Goal: Information Seeking & Learning: Learn about a topic

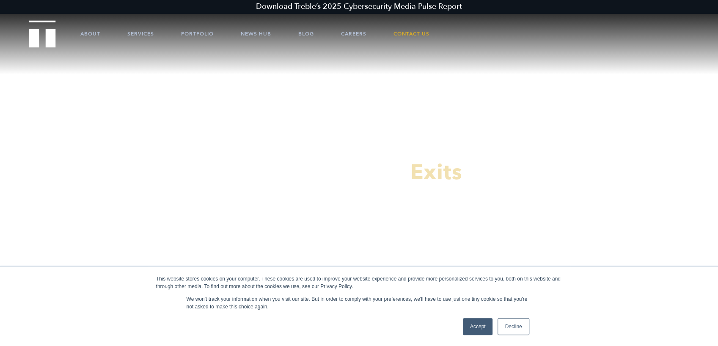
click at [512, 325] on link "Decline" at bounding box center [512, 326] width 31 height 17
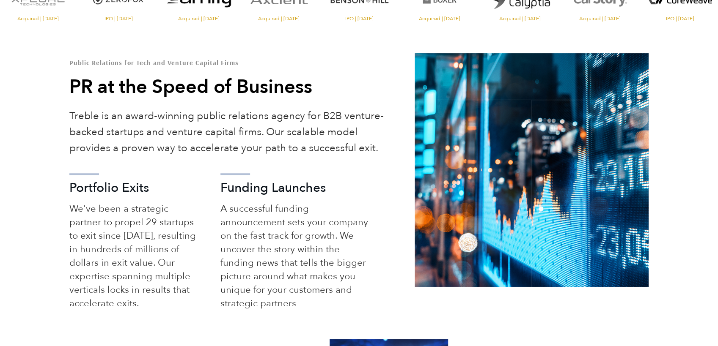
scroll to position [359, 0]
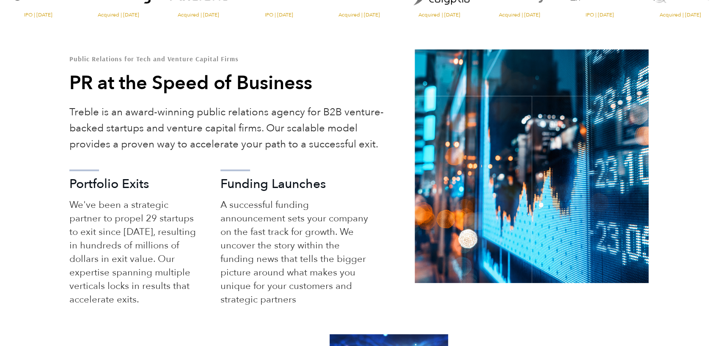
click at [56, 86] on div "Public Relations for Tech and Venture Capital Firms PR at the Speed of Business…" at bounding box center [359, 201] width 718 height 292
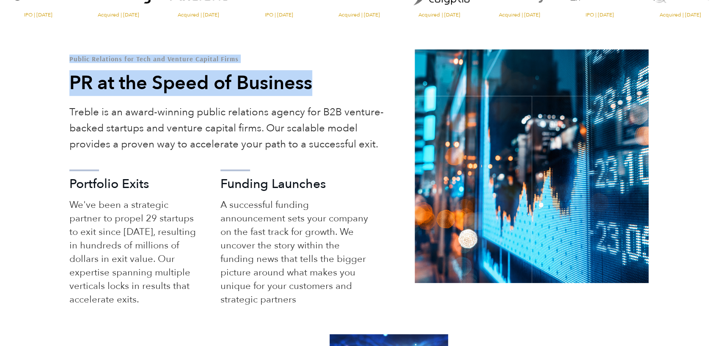
drag, startPoint x: 65, startPoint y: 59, endPoint x: 334, endPoint y: 88, distance: 270.5
click at [334, 88] on div "Public Relations for Tech and Venture Capital Firms PR at the Speed of Business…" at bounding box center [236, 201] width 346 height 292
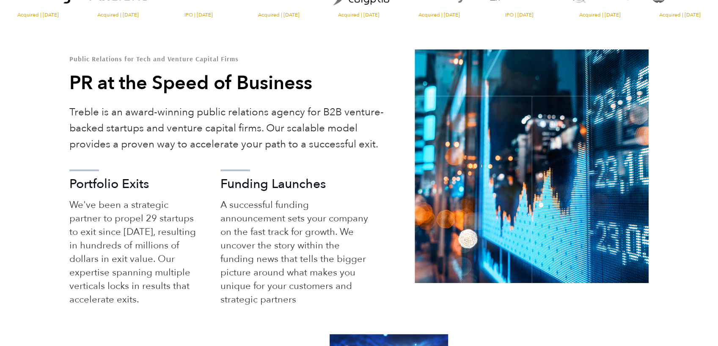
click at [321, 88] on h2 "PR at the Speed of Business" at bounding box center [229, 83] width 320 height 25
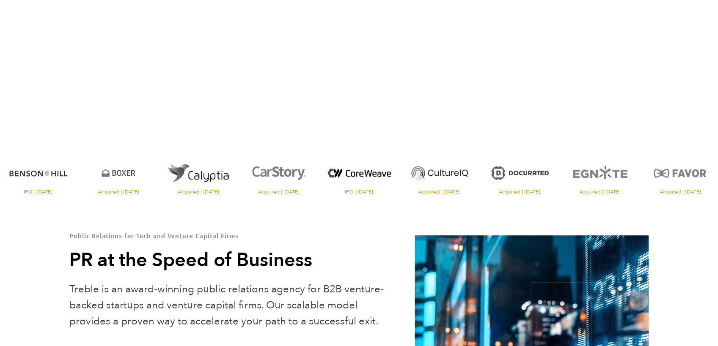
scroll to position [185, 0]
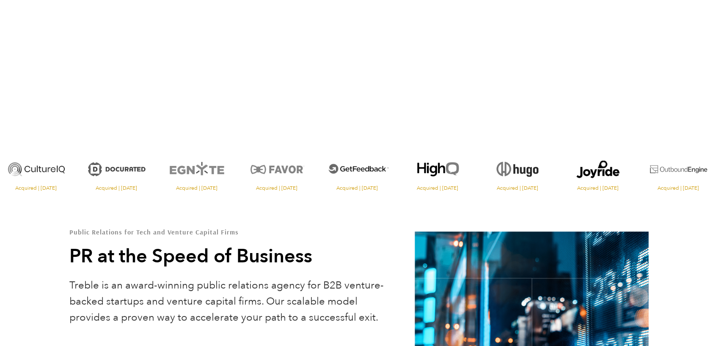
drag, startPoint x: 444, startPoint y: 171, endPoint x: 204, endPoint y: 177, distance: 240.3
click at [204, 177] on img "Visit the Egnyte website" at bounding box center [197, 169] width 76 height 33
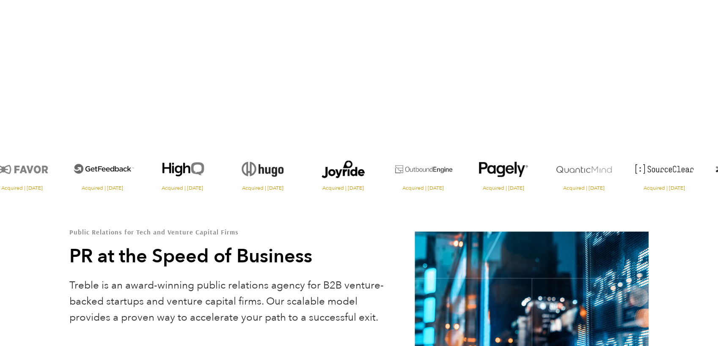
drag, startPoint x: 470, startPoint y: 170, endPoint x: 226, endPoint y: 177, distance: 244.1
click at [226, 177] on img "Visit the Hugo website" at bounding box center [263, 169] width 76 height 33
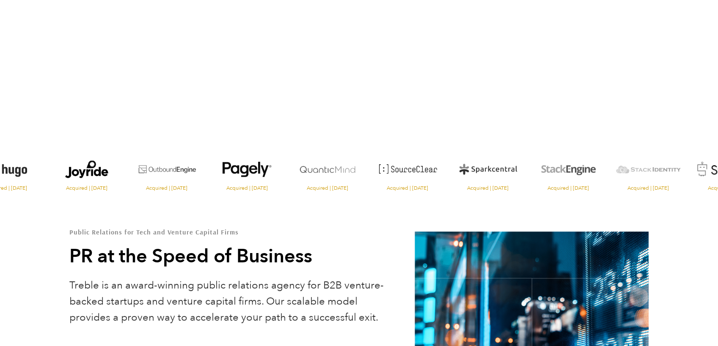
drag, startPoint x: 395, startPoint y: 176, endPoint x: 226, endPoint y: 179, distance: 168.3
click at [226, 179] on img "Visit the Pagely website" at bounding box center [247, 169] width 76 height 33
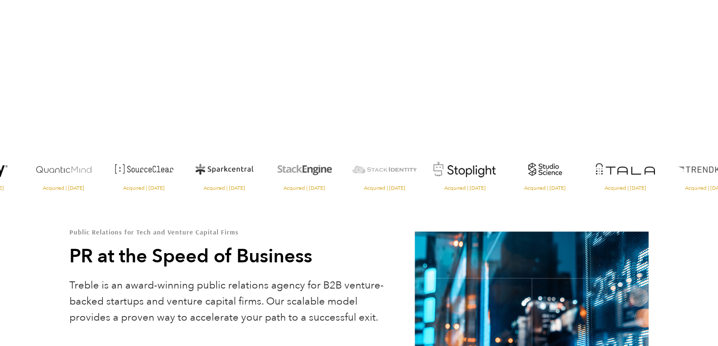
drag, startPoint x: 372, startPoint y: 176, endPoint x: 193, endPoint y: 179, distance: 178.9
click at [193, 179] on img "Visit the Sparkcentral website" at bounding box center [224, 169] width 76 height 33
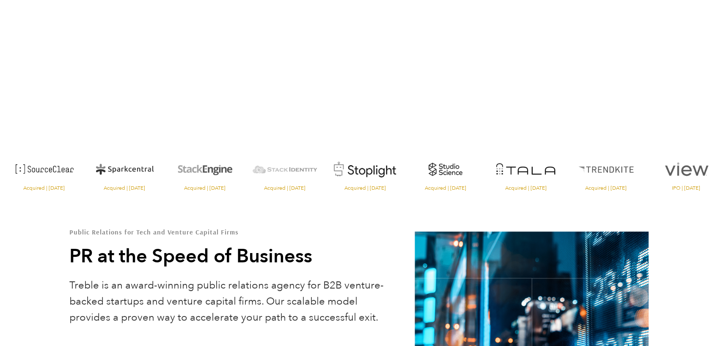
drag, startPoint x: 360, startPoint y: 176, endPoint x: 316, endPoint y: 179, distance: 44.6
click at [316, 179] on img "Visit the website" at bounding box center [285, 169] width 76 height 33
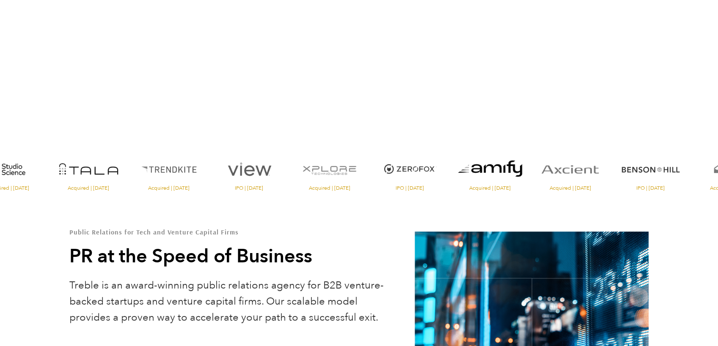
drag, startPoint x: 516, startPoint y: 175, endPoint x: 278, endPoint y: 178, distance: 237.7
click at [278, 178] on img "Visit the View website" at bounding box center [249, 169] width 76 height 33
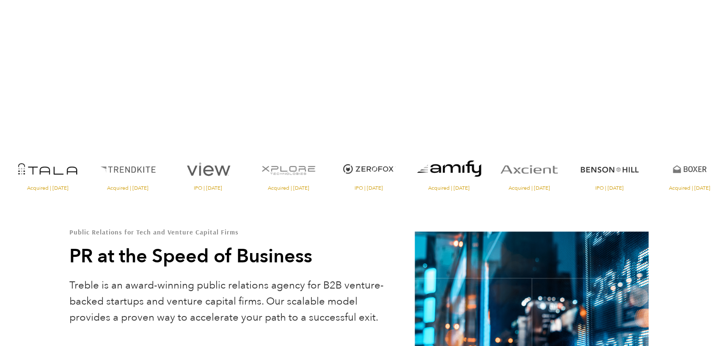
drag, startPoint x: 383, startPoint y: 174, endPoint x: 264, endPoint y: 178, distance: 118.9
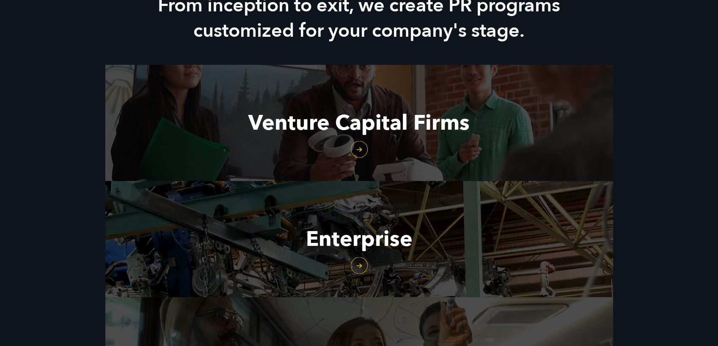
scroll to position [1062, 0]
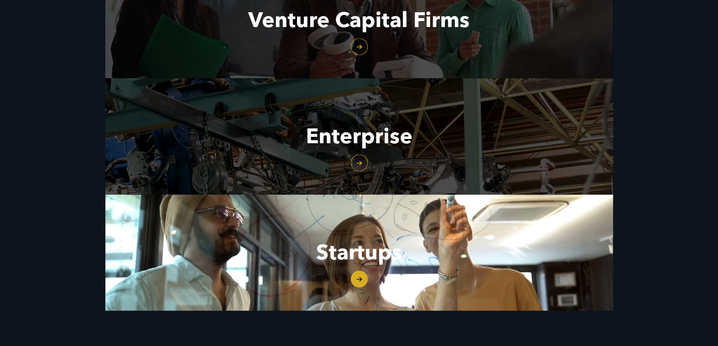
click at [354, 252] on link "Startups" at bounding box center [358, 253] width 507 height 116
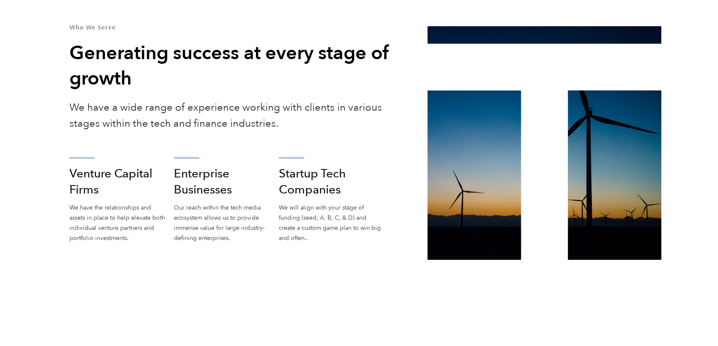
scroll to position [1520, 0]
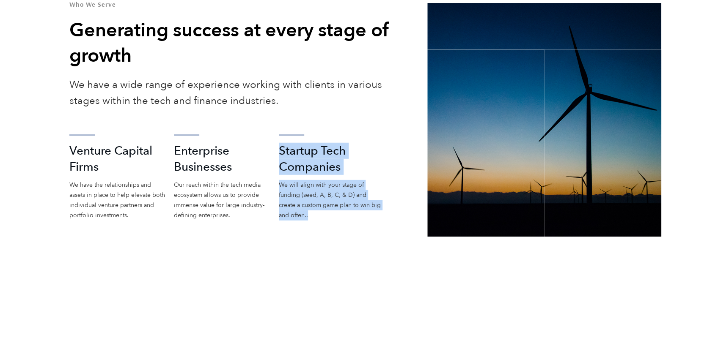
drag, startPoint x: 281, startPoint y: 150, endPoint x: 313, endPoint y: 214, distance: 71.5
click at [313, 214] on li "Startup Tech Companies We will align with your stage of funding (seed, A, B, C,…" at bounding box center [330, 165] width 103 height 112
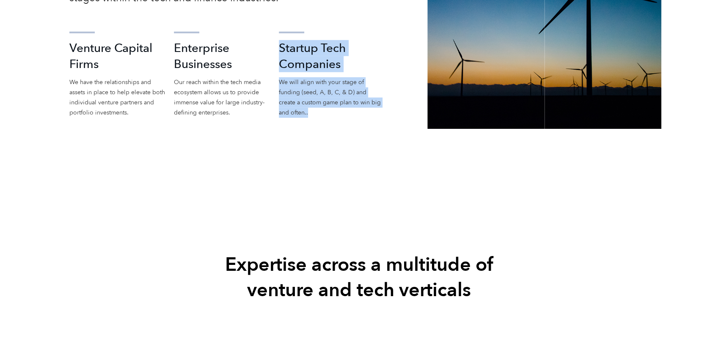
scroll to position [1630, 0]
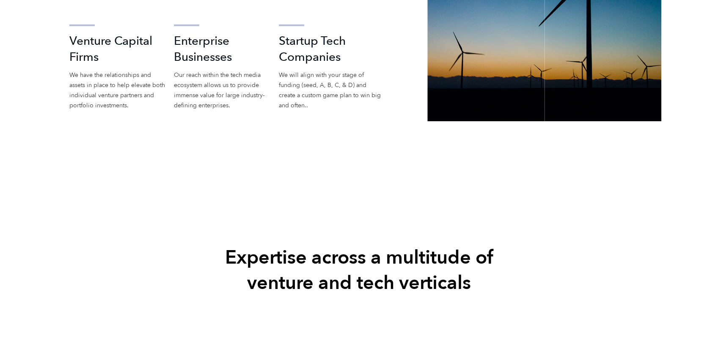
click at [48, 87] on div "Who We Serve Generating success at every stage of growth We have a wide range o…" at bounding box center [359, 12] width 718 height 245
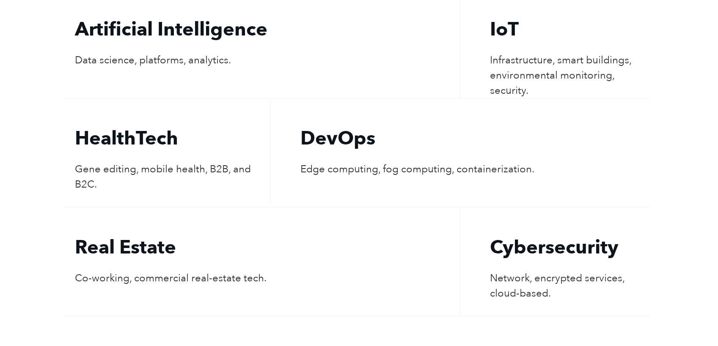
scroll to position [1961, 0]
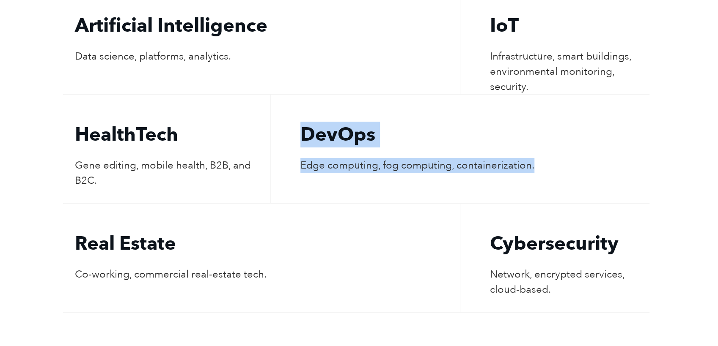
drag, startPoint x: 302, startPoint y: 133, endPoint x: 557, endPoint y: 166, distance: 257.1
click at [557, 166] on li "DevOps Edge computing, fog computing, containerization." at bounding box center [459, 149] width 379 height 109
click at [59, 155] on div "Expertise across a multitude of venture and tech verticals Artificial Intellige…" at bounding box center [359, 160] width 718 height 578
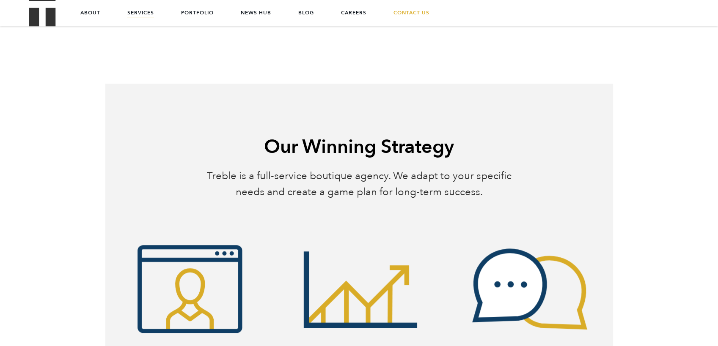
scroll to position [0, 0]
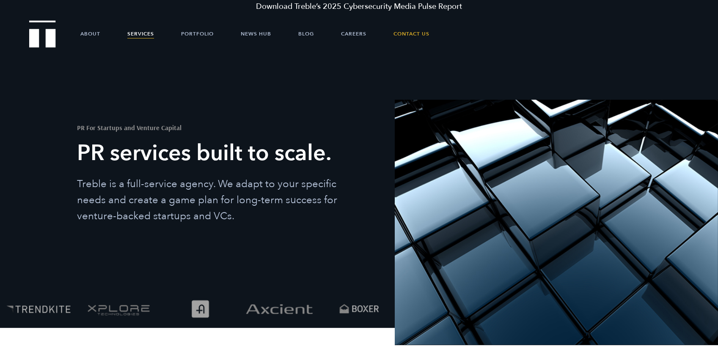
click at [43, 36] on img "Treble logo" at bounding box center [42, 33] width 27 height 27
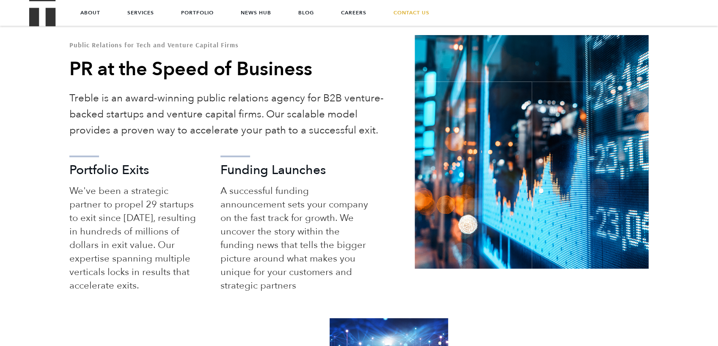
scroll to position [369, 0]
